Goal: Communication & Community: Participate in discussion

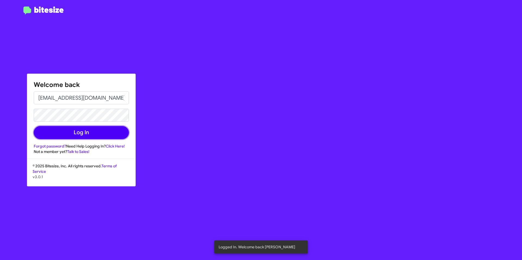
click at [97, 131] on button "Log In" at bounding box center [81, 132] width 95 height 13
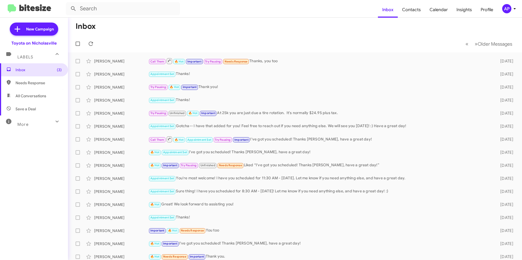
click at [43, 97] on span "All Conversations" at bounding box center [31, 95] width 31 height 5
type input "in:all-conversations"
